Goal: Task Accomplishment & Management: Manage account settings

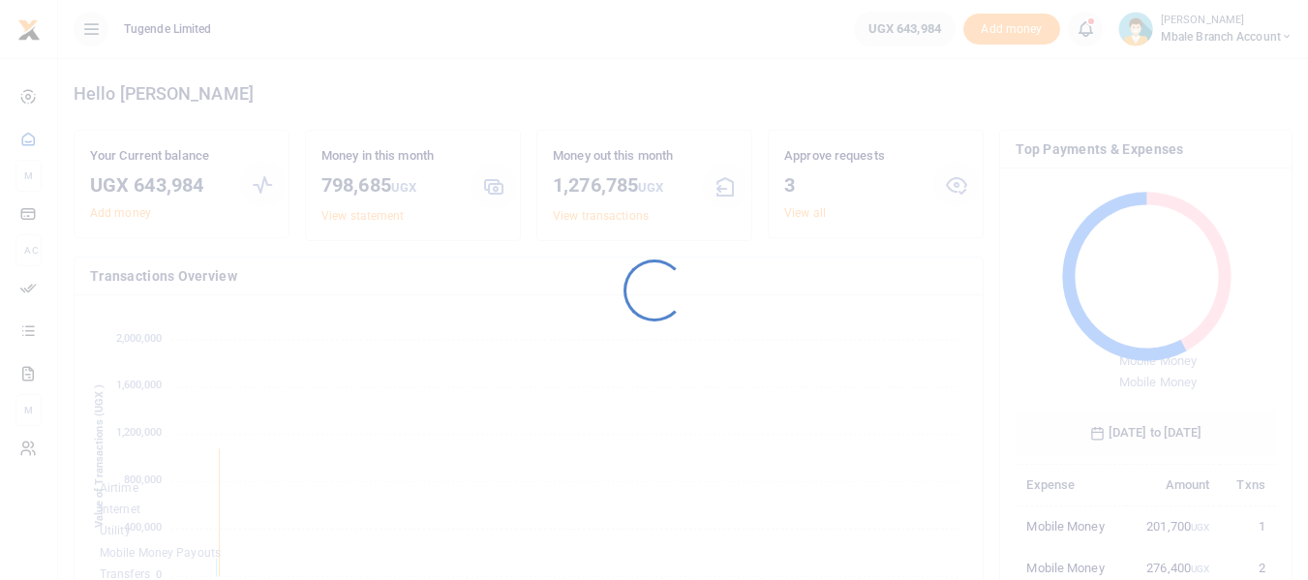
scroll to position [15, 15]
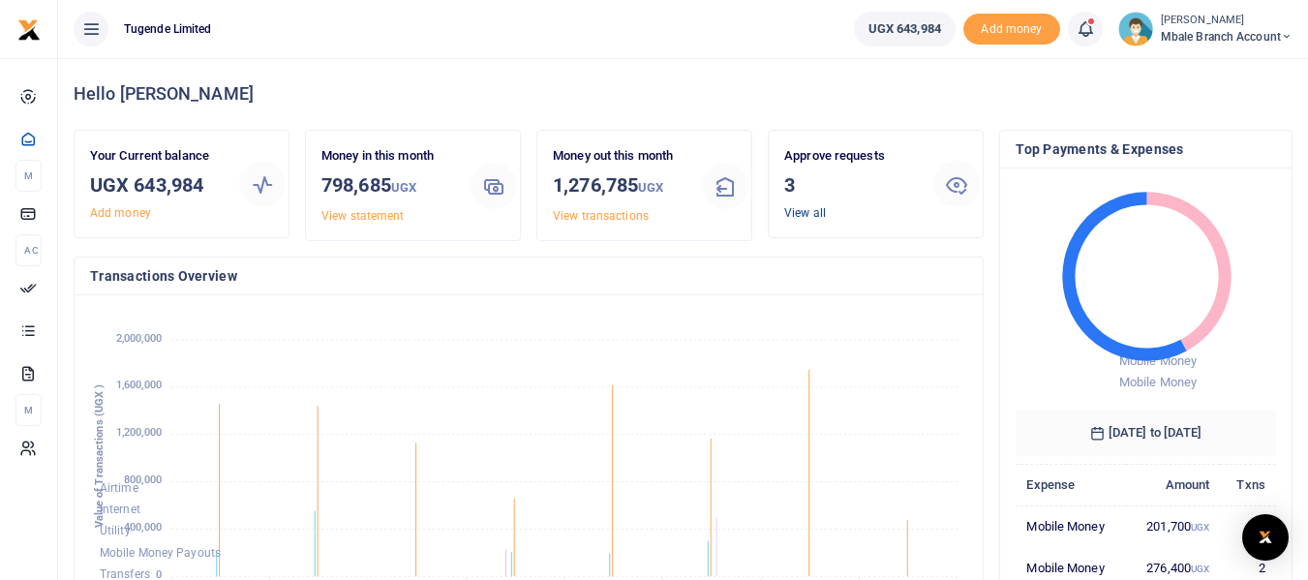
click at [800, 214] on link "View all" at bounding box center [805, 213] width 42 height 14
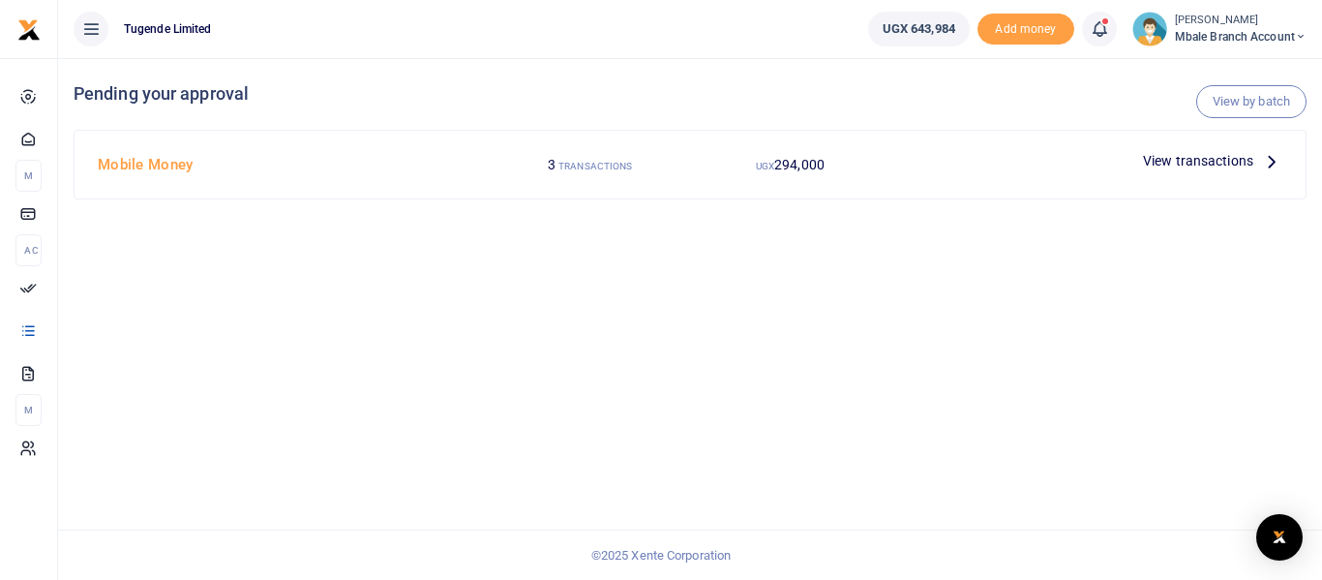
click at [1197, 163] on span "View transactions" at bounding box center [1198, 160] width 110 height 21
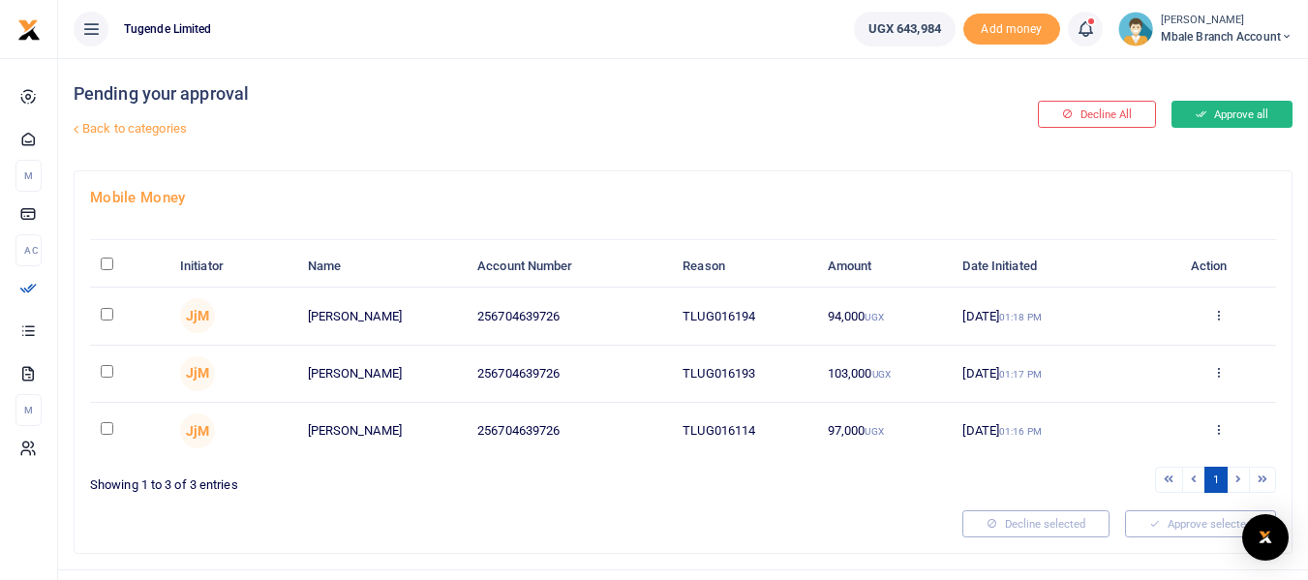
click at [1228, 114] on button "Approve all" at bounding box center [1231, 114] width 121 height 27
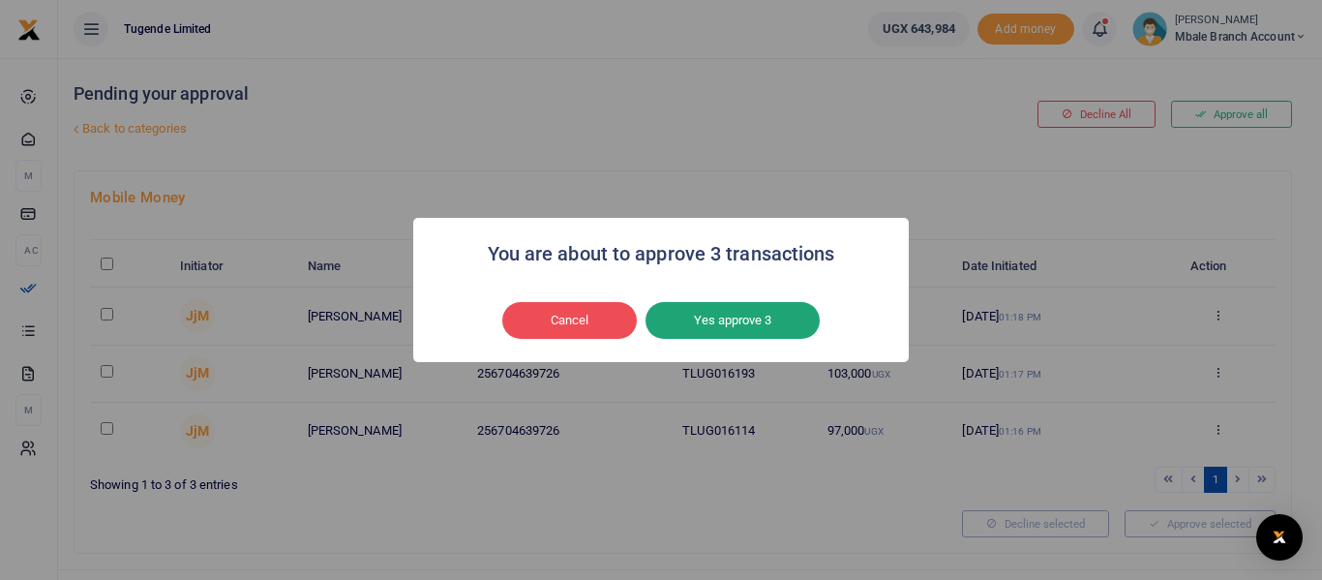
click at [724, 319] on button "Yes approve 3" at bounding box center [733, 320] width 174 height 37
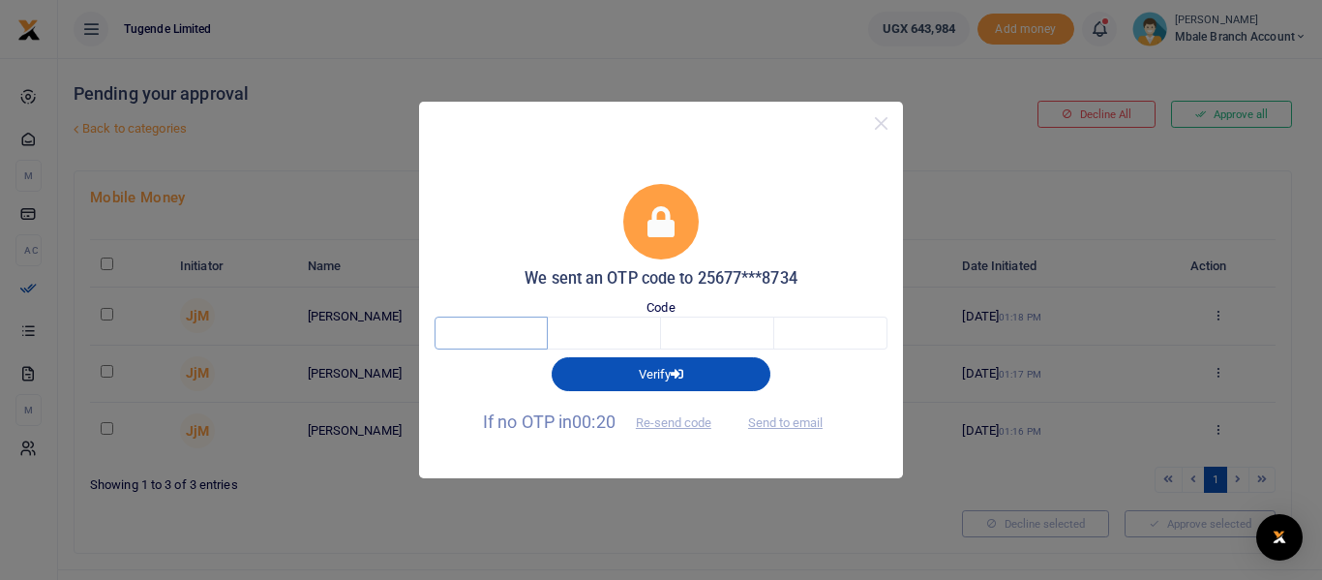
click at [494, 334] on input "text" at bounding box center [491, 333] width 113 height 33
type input "2"
type input "3"
type input "7"
